Goal: Transaction & Acquisition: Obtain resource

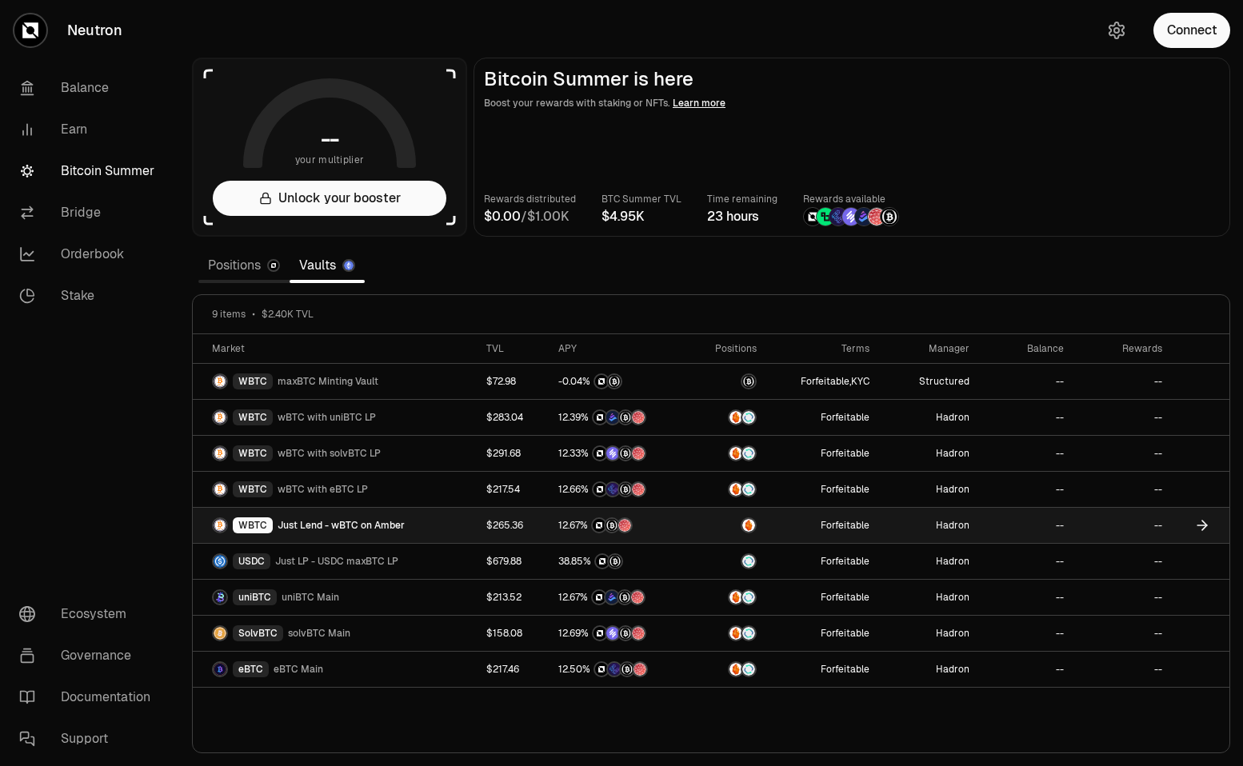
click at [298, 522] on span "Just Lend - wBTC on Amber" at bounding box center [341, 525] width 127 height 13
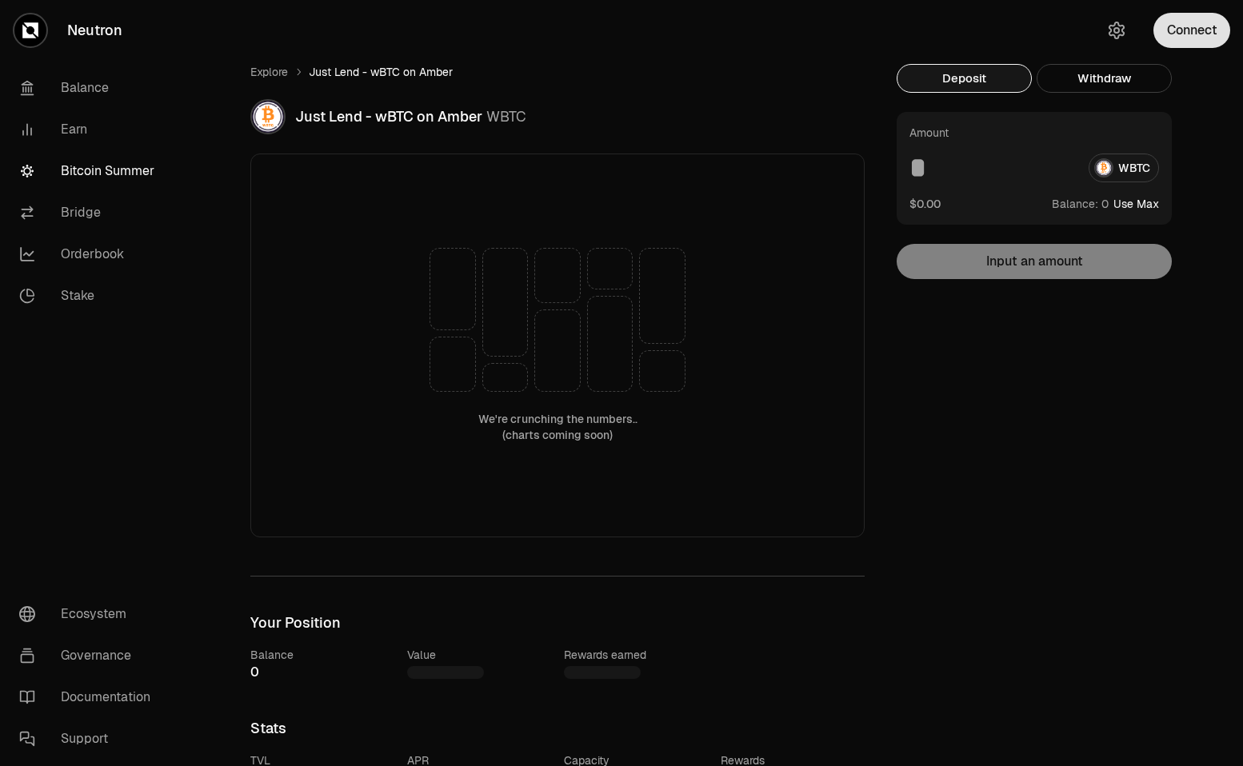
click at [1189, 31] on button "Connect" at bounding box center [1192, 30] width 77 height 35
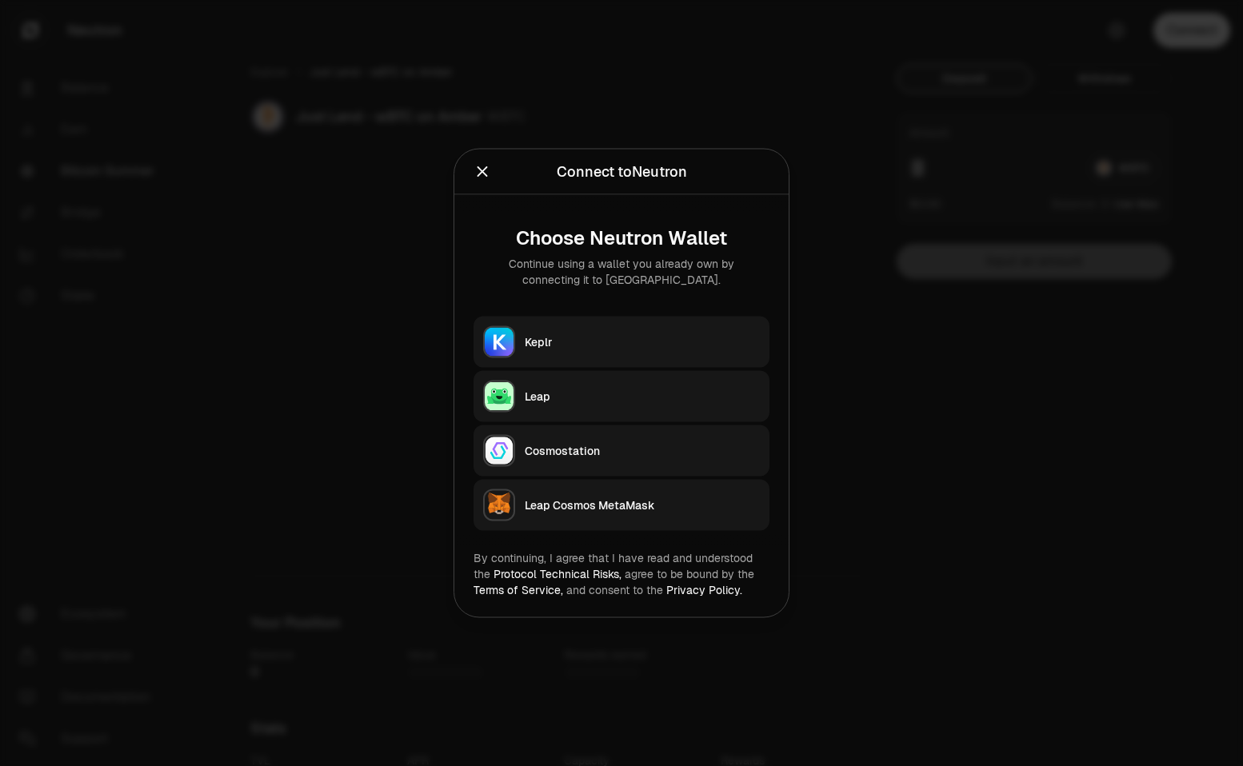
click at [579, 340] on div "Keplr" at bounding box center [642, 342] width 235 height 16
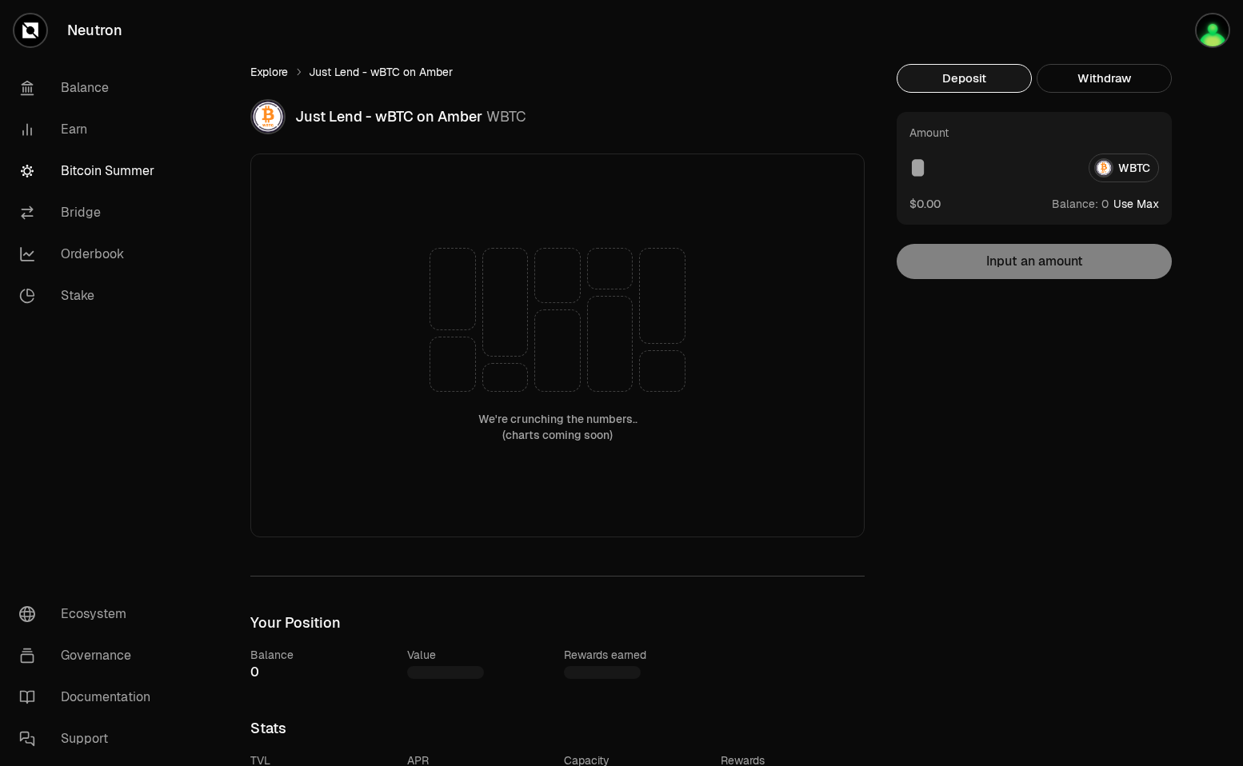
click at [261, 72] on link "Explore" at bounding box center [269, 72] width 38 height 16
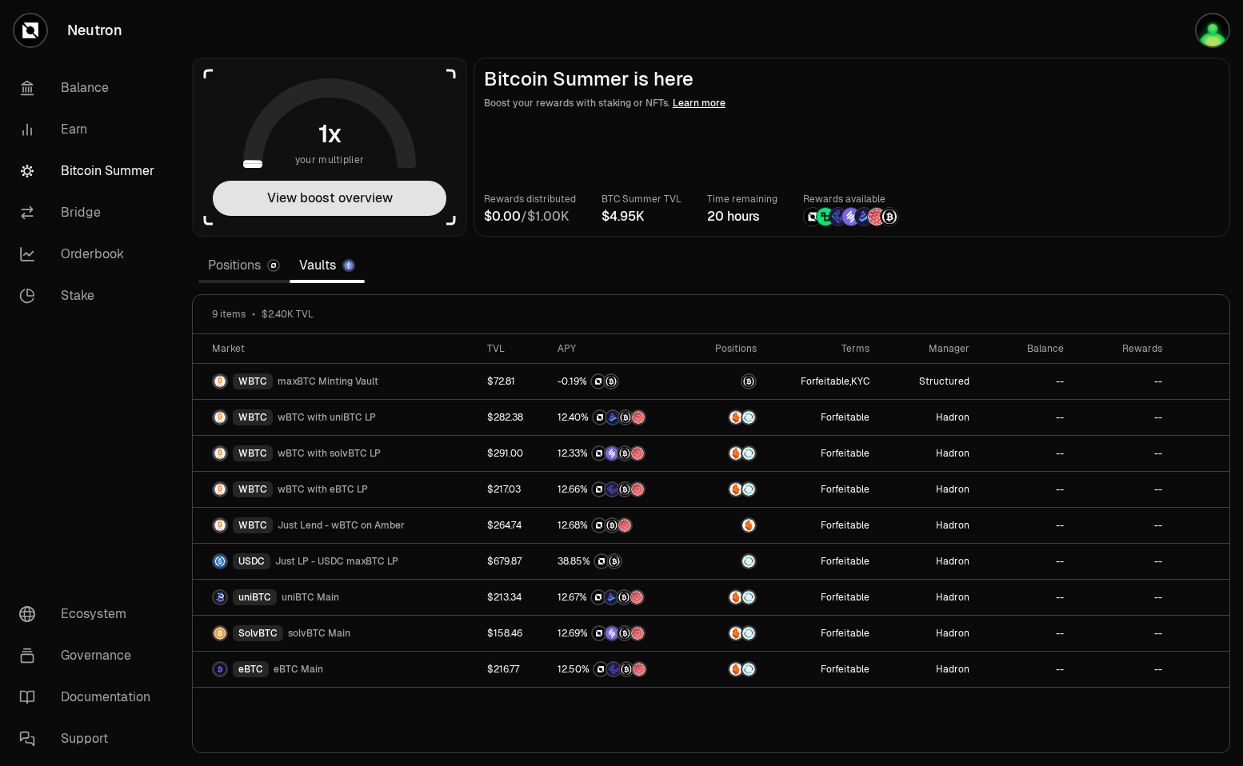
click at [315, 201] on button "View boost overview" at bounding box center [330, 198] width 234 height 35
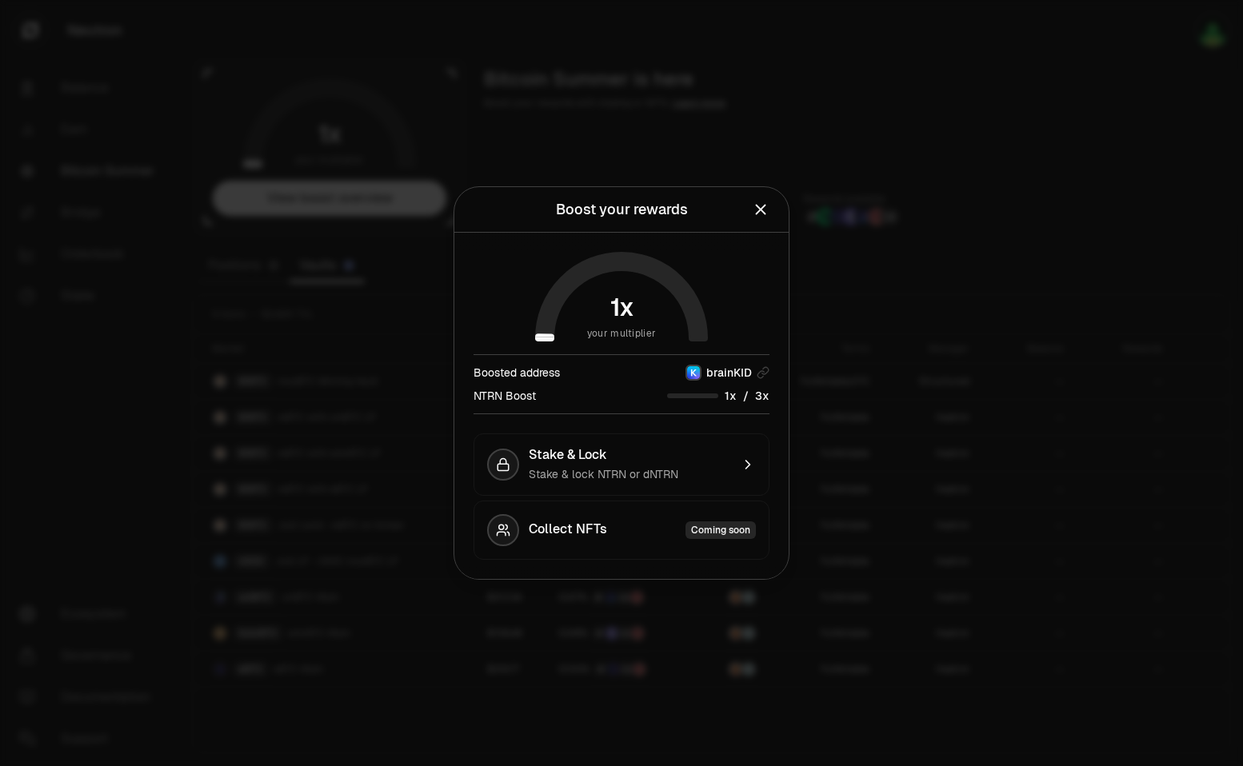
click at [258, 102] on div at bounding box center [621, 383] width 1243 height 766
